Goal: Task Accomplishment & Management: Use online tool/utility

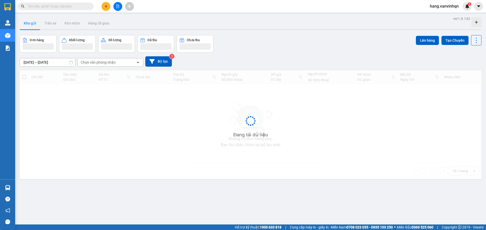
click at [76, 9] on input "text" at bounding box center [58, 7] width 60 height 6
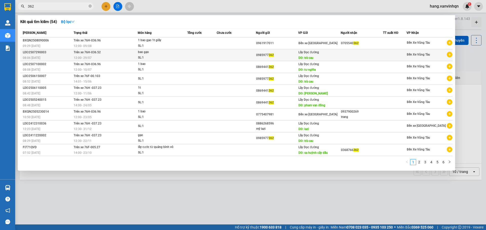
click at [281, 58] on div "0985977 362" at bounding box center [277, 55] width 42 height 5
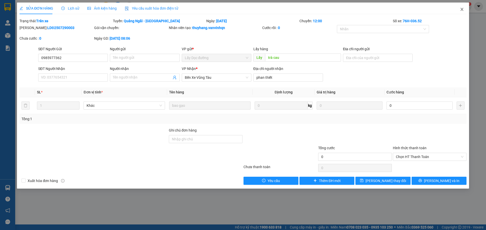
click at [462, 12] on span "Close" at bounding box center [462, 10] width 14 height 14
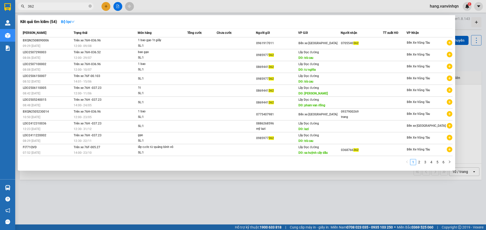
click at [78, 8] on input "362" at bounding box center [58, 7] width 60 height 6
type input "3"
type input "406"
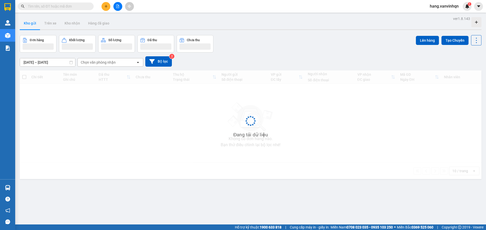
click at [75, 7] on input "text" at bounding box center [58, 7] width 60 height 6
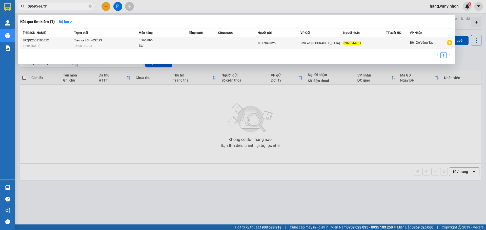
type input "0969544731"
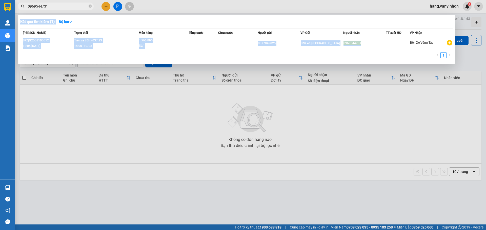
drag, startPoint x: 370, startPoint y: 43, endPoint x: 369, endPoint y: 131, distance: 87.8
click at [0, 6] on div "Kết quả tìm kiếm ( 1 ) Bộ lọc Mã ĐH Trạng thái Món hàng Tổng cước Chưa cước Ngư…" at bounding box center [0, 6] width 0 height 0
click at [386, 131] on div at bounding box center [243, 115] width 486 height 230
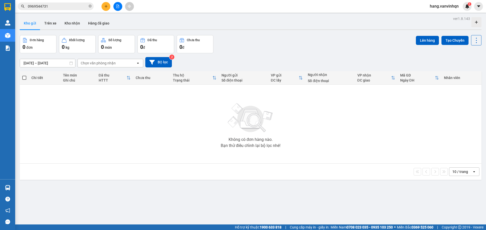
drag, startPoint x: 91, startPoint y: 5, endPoint x: 83, endPoint y: 3, distance: 7.5
click at [90, 5] on span at bounding box center [90, 6] width 3 height 5
drag, startPoint x: 80, startPoint y: 3, endPoint x: 87, endPoint y: 1, distance: 7.3
click at [80, 3] on span at bounding box center [56, 7] width 76 height 8
click at [86, 8] on input "text" at bounding box center [58, 7] width 60 height 6
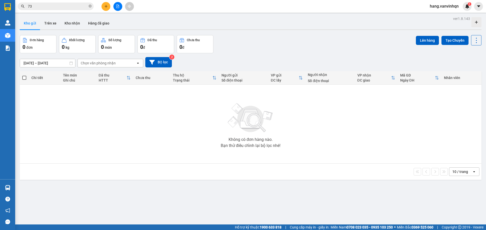
type input "731"
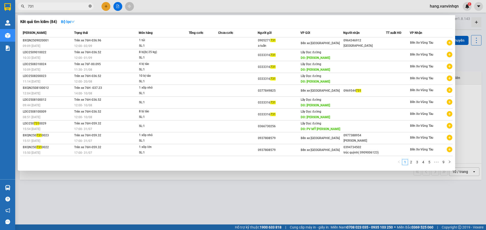
click at [90, 5] on span at bounding box center [90, 6] width 3 height 5
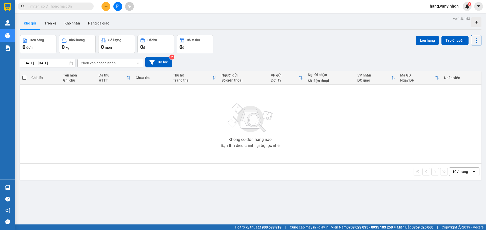
click at [79, 7] on input "text" at bounding box center [58, 7] width 60 height 6
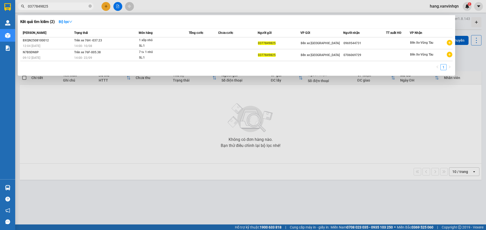
type input "0377849825"
click at [120, 5] on div at bounding box center [243, 115] width 486 height 230
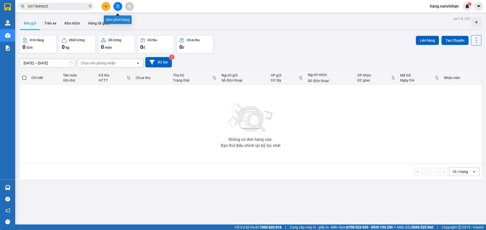
click at [117, 7] on icon "file-add" at bounding box center [118, 7] width 4 height 4
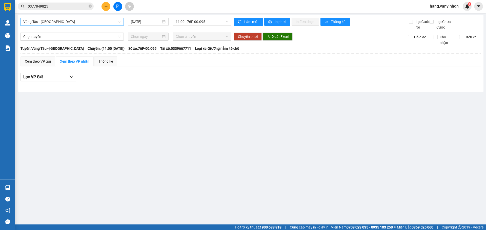
drag, startPoint x: 94, startPoint y: 19, endPoint x: 88, endPoint y: 23, distance: 7.5
click at [94, 19] on span "Vũng Tàu - Quảng Ngãi" at bounding box center [71, 22] width 97 height 8
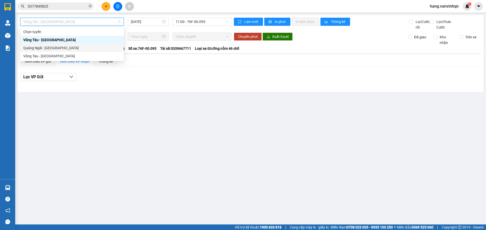
drag, startPoint x: 71, startPoint y: 48, endPoint x: 98, endPoint y: 49, distance: 26.8
click at [76, 49] on div "Quảng Ngãi - [GEOGRAPHIC_DATA]" at bounding box center [71, 48] width 97 height 6
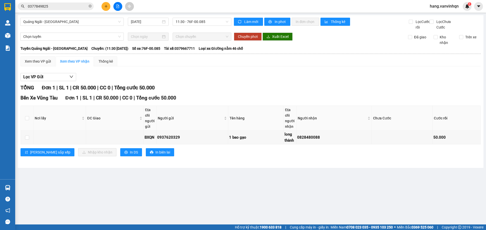
click at [209, 17] on div "Quảng Ngãi - Vũng Tàu 13/09/2025 11:30 - 76F-00.085 Làm mới In phơi In đơn chọn…" at bounding box center [251, 91] width 466 height 153
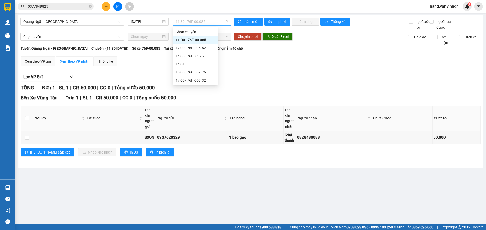
click at [211, 24] on span "11:30 - 76F-00.085" at bounding box center [202, 22] width 53 height 8
click at [203, 47] on div "12:00 - 76H-036.52" at bounding box center [195, 48] width 39 height 6
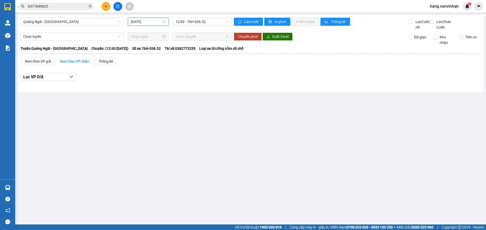
click at [152, 23] on input "13/09/2025" at bounding box center [146, 22] width 30 height 6
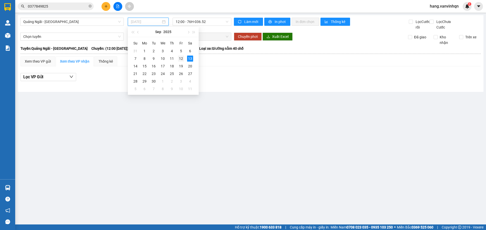
click at [179, 58] on div "12" at bounding box center [181, 59] width 6 height 6
type input "12/09/2025"
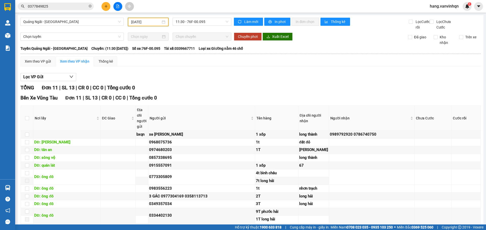
drag, startPoint x: 197, startPoint y: 21, endPoint x: 196, endPoint y: 32, distance: 11.4
click at [197, 22] on span "11:30 - 76F-00.095" at bounding box center [202, 22] width 53 height 8
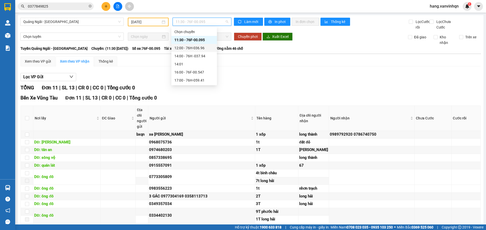
drag, startPoint x: 194, startPoint y: 47, endPoint x: 211, endPoint y: 49, distance: 17.1
click at [194, 47] on div "12:00 - 76H-036.96" at bounding box center [193, 48] width 39 height 6
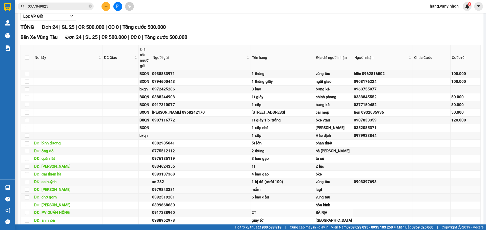
scroll to position [51, 0]
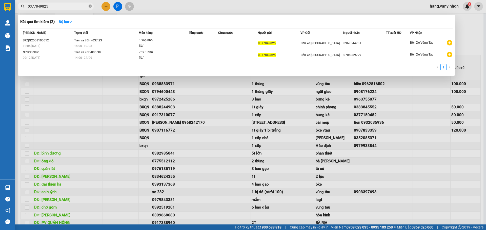
click at [90, 8] on icon "close-circle" at bounding box center [90, 6] width 3 height 3
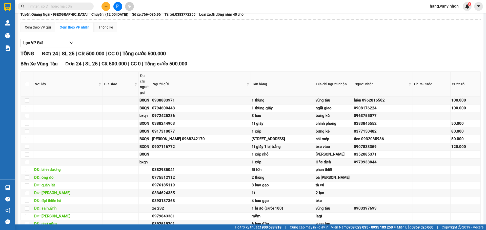
scroll to position [0, 0]
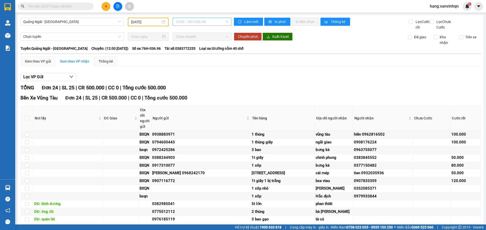
click at [210, 22] on span "12:00 - 76H-036.96" at bounding box center [202, 22] width 53 height 8
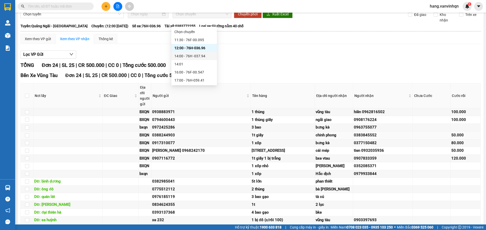
scroll to position [76, 0]
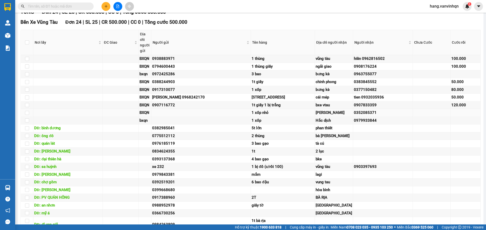
click at [358, 116] on div "0352085371" at bounding box center [383, 113] width 58 height 6
click at [365, 117] on td "0352085371" at bounding box center [382, 113] width 59 height 8
click at [366, 116] on div "0352085371" at bounding box center [383, 113] width 58 height 6
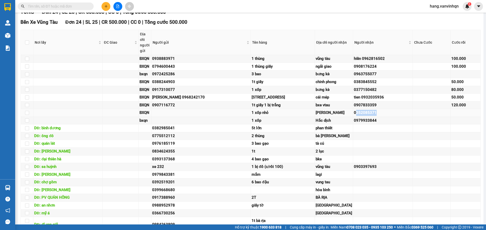
click at [366, 116] on div "0352085371" at bounding box center [383, 113] width 58 height 6
click at [28, 115] on input "checkbox" at bounding box center [27, 113] width 4 height 4
checkbox input "true"
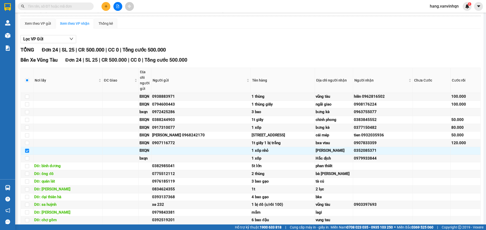
scroll to position [0, 0]
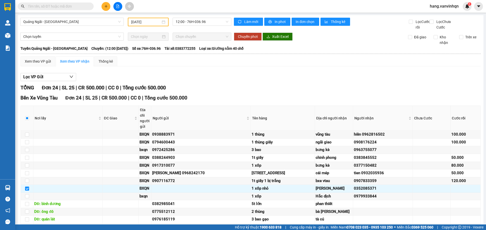
click at [151, 20] on input "12/09/2025" at bounding box center [146, 22] width 30 height 6
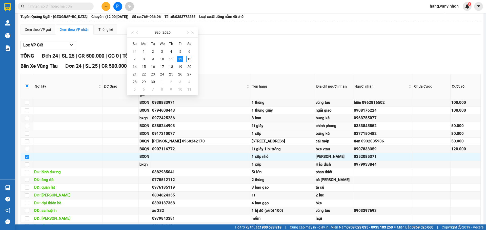
scroll to position [76, 0]
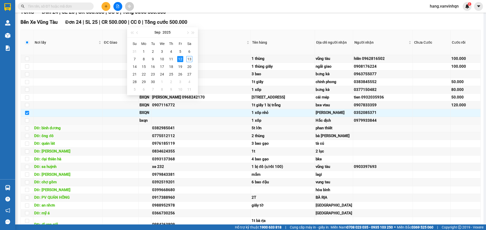
click at [398, 133] on td at bounding box center [382, 129] width 59 height 8
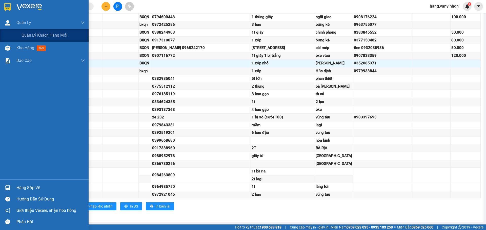
scroll to position [101, 0]
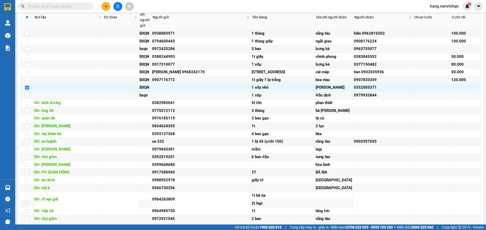
drag, startPoint x: 37, startPoint y: 7, endPoint x: 38, endPoint y: 3, distance: 3.4
click at [40, 5] on input "text" at bounding box center [58, 7] width 60 height 6
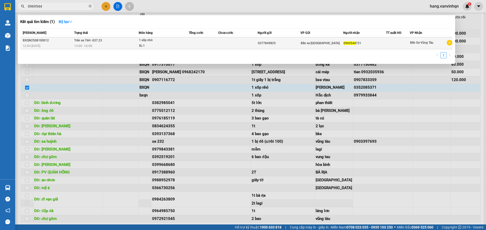
type input "0969544"
click at [192, 41] on td at bounding box center [204, 43] width 30 height 12
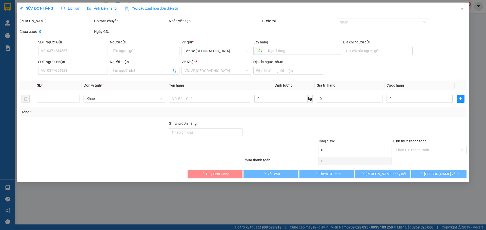
type input "0377849825"
type input "bxqn"
type input "0969544731"
type input "nhờ thờ bình an lagi"
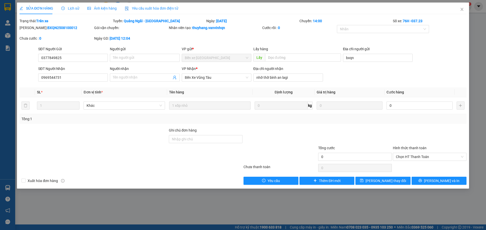
click at [248, 42] on div "Mã ĐH: BXQN2508100012 Gói vận chuyển: Nhân viên tạo: thuyhang.vanvinhqn Cước rồ…" at bounding box center [243, 35] width 448 height 21
click at [463, 11] on icon "close" at bounding box center [461, 9] width 3 height 3
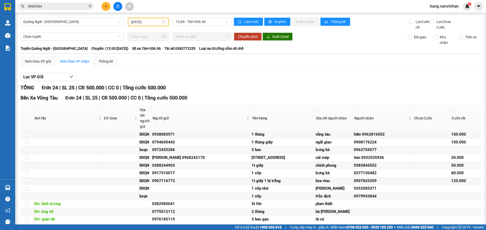
click at [362, 91] on div "TỔNG Đơn 24 | SL 25 | CR 500.000 | CC 0 | Tổng cước 500.000" at bounding box center [250, 88] width 460 height 8
click at [218, 27] on div "Quảng Ngãi - Vũng Tàu 12/09/2025 12:00 - 76H-036.96" at bounding box center [125, 24] width 211 height 12
click at [213, 22] on span "12:00 - 76H-036.96" at bounding box center [202, 22] width 53 height 8
click at [331, 30] on div "Làm mới In phơi In đơn chọn Thống kê" at bounding box center [321, 24] width 175 height 12
click at [198, 30] on div "Quảng Ngãi - Vũng Tàu 12/09/2025 12:00 - 76H-036.96" at bounding box center [125, 24] width 211 height 12
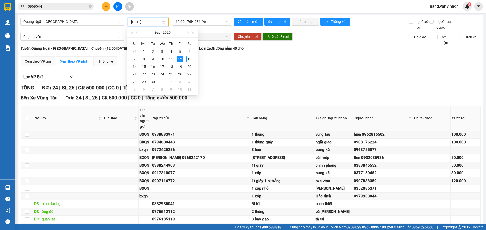
click at [158, 24] on input "12/09/2025" at bounding box center [146, 22] width 30 height 6
type input "12/09/2025"
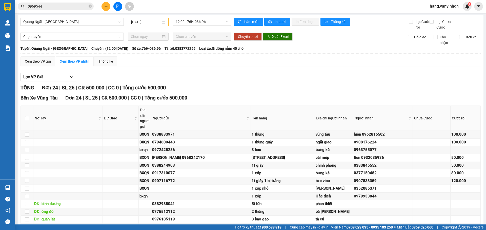
drag, startPoint x: 216, startPoint y: 30, endPoint x: 207, endPoint y: 30, distance: 9.4
click at [216, 30] on div "Quảng Ngãi - Vũng Tàu 12/09/2025 12:00 - 76H-036.96" at bounding box center [125, 24] width 211 height 12
click at [206, 21] on span "12:00 - 76H-036.96" at bounding box center [202, 22] width 53 height 8
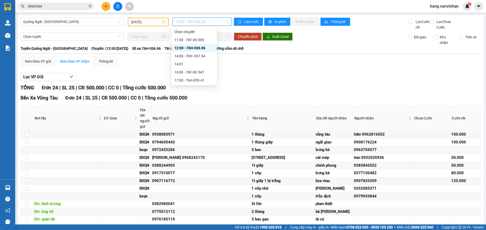
click at [193, 47] on div "12:00 - 76H-036.96" at bounding box center [193, 48] width 39 height 6
drag, startPoint x: 212, startPoint y: 20, endPoint x: 202, endPoint y: 49, distance: 31.0
click at [212, 20] on span "12:00 - 76H-036.96" at bounding box center [202, 22] width 53 height 8
click at [201, 57] on div "14:00 - 76H -037.94" at bounding box center [193, 56] width 39 height 6
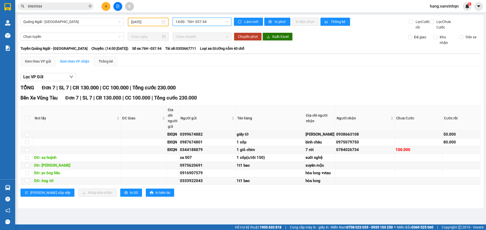
click at [207, 24] on span "14:00 - 76H -037.94" at bounding box center [202, 22] width 53 height 8
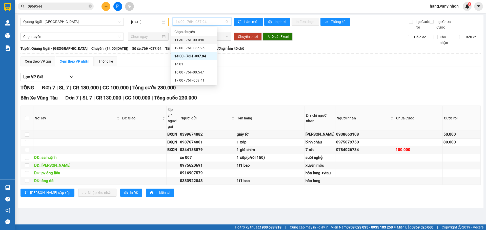
click at [202, 41] on div "11:30 - 76F-00.095" at bounding box center [193, 40] width 39 height 6
